Goal: Transaction & Acquisition: Download file/media

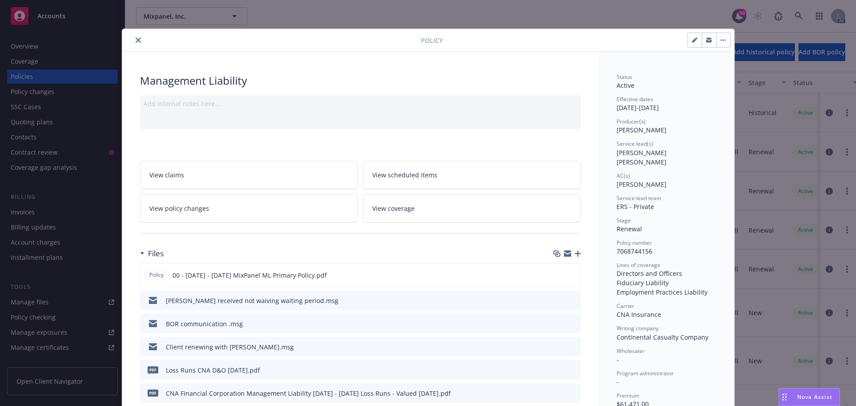
scroll to position [27, 0]
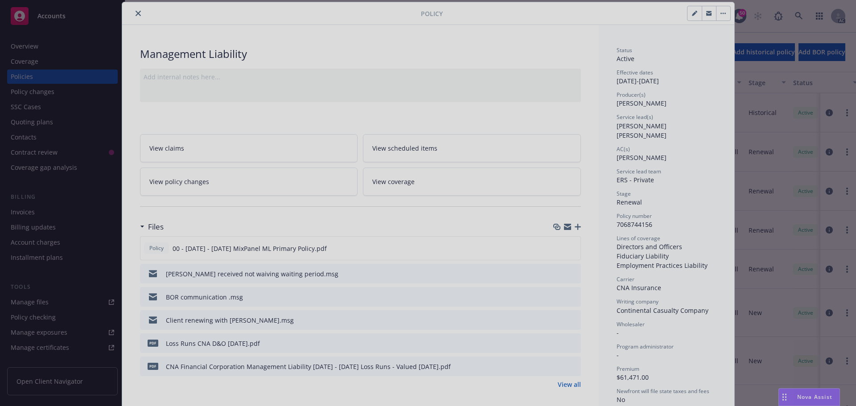
click at [133, 14] on div at bounding box center [428, 203] width 856 height 406
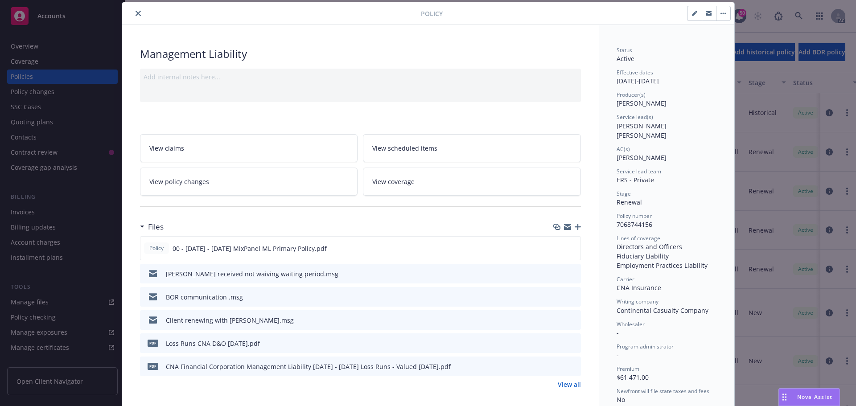
click at [136, 14] on icon "close" at bounding box center [138, 13] width 5 height 5
click at [132, 14] on div "Mixpanel, Inc. Mixpanel, Inc. 50 AC" at bounding box center [490, 16] width 731 height 32
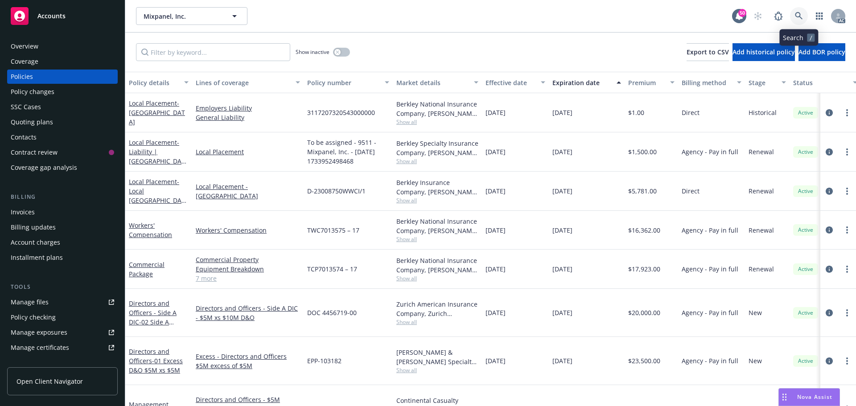
click at [799, 14] on icon at bounding box center [799, 16] width 8 height 8
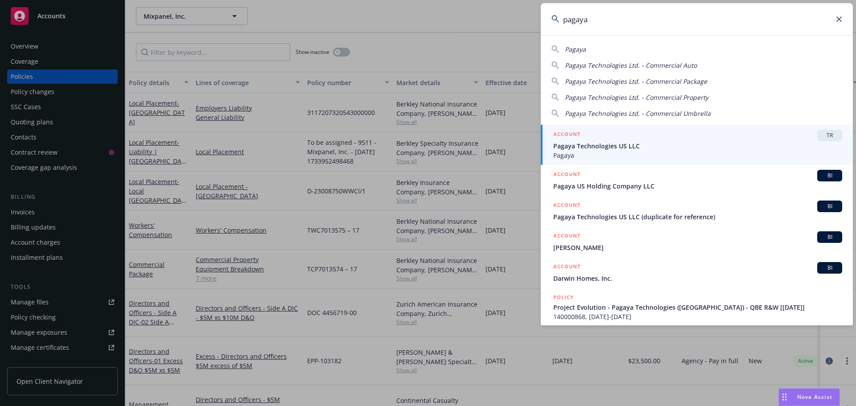
type input "pagaya"
click at [626, 152] on span "Pagaya" at bounding box center [697, 155] width 289 height 9
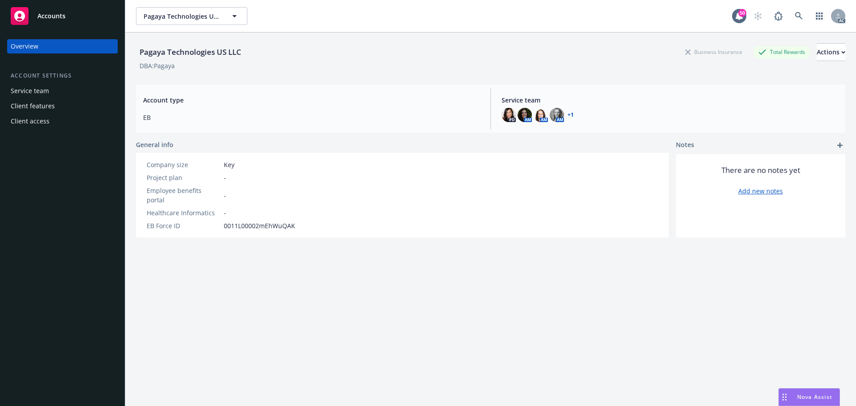
click at [43, 46] on div "Overview" at bounding box center [62, 46] width 103 height 14
click at [790, 12] on link at bounding box center [799, 16] width 18 height 18
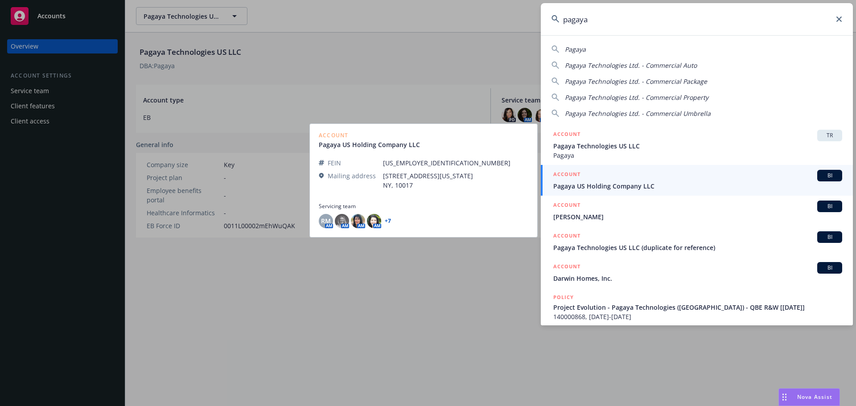
type input "pagaya"
click at [595, 188] on span "Pagaya US Holding Company LLC" at bounding box center [697, 185] width 289 height 9
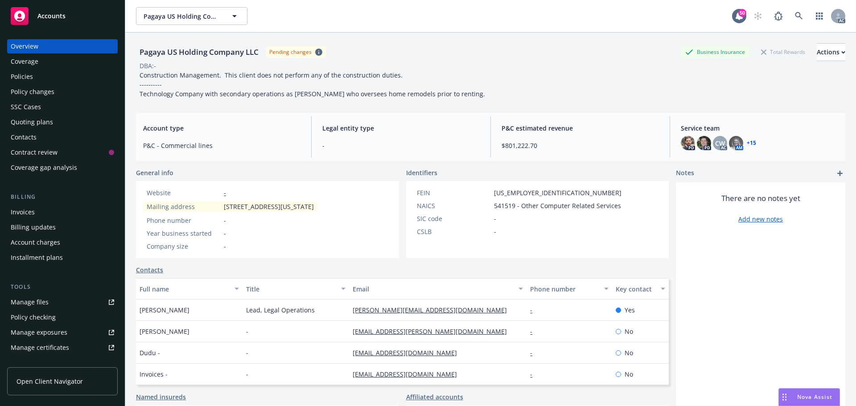
click at [34, 74] on div "Policies" at bounding box center [62, 77] width 103 height 14
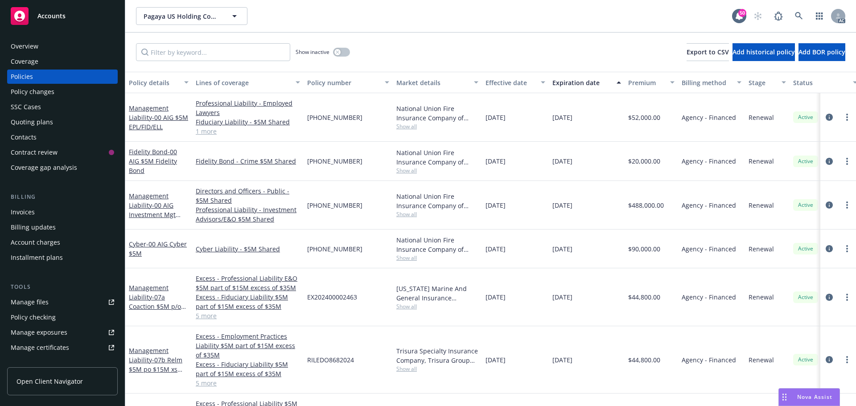
click at [152, 209] on div "Management Liability - 00 AIG Investment Mgt $5M" at bounding box center [159, 205] width 60 height 28
click at [142, 197] on link "Management Liability - 00 AIG Investment Mgt $5M" at bounding box center [152, 210] width 47 height 37
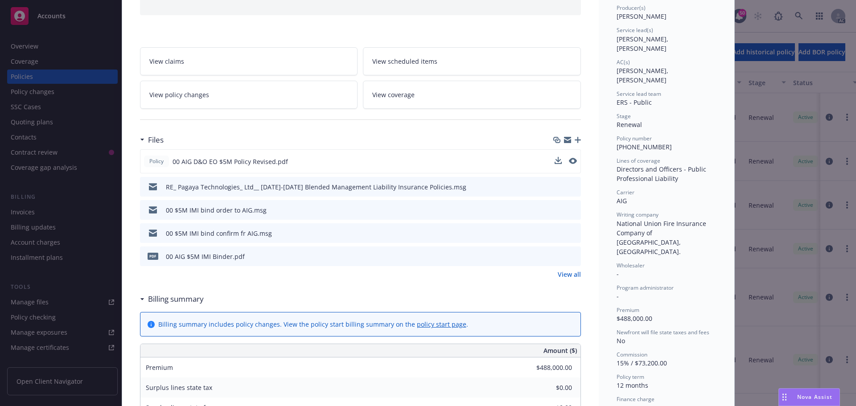
scroll to position [178, 0]
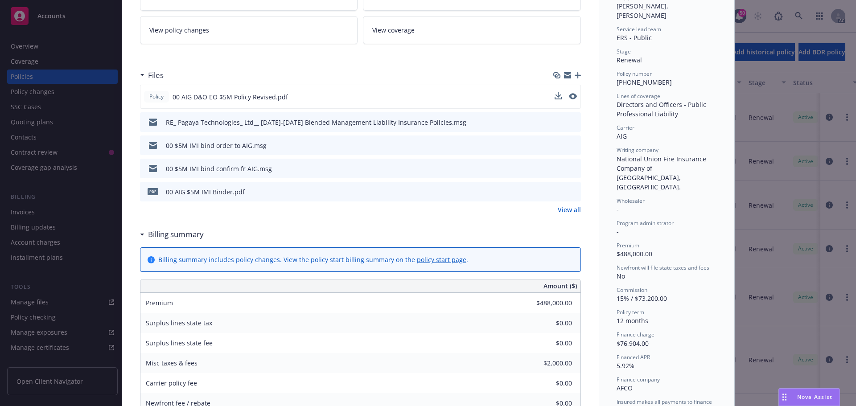
click at [267, 99] on span "00 AIG D&O EO $5M Policy Revised.pdf" at bounding box center [229, 96] width 115 height 9
click at [557, 90] on div "Policy 00 AIG D&O EO $5M Policy Revised.pdf" at bounding box center [360, 97] width 441 height 24
click at [554, 94] on icon "download file" at bounding box center [557, 96] width 7 height 7
